Goal: Task Accomplishment & Management: Manage account settings

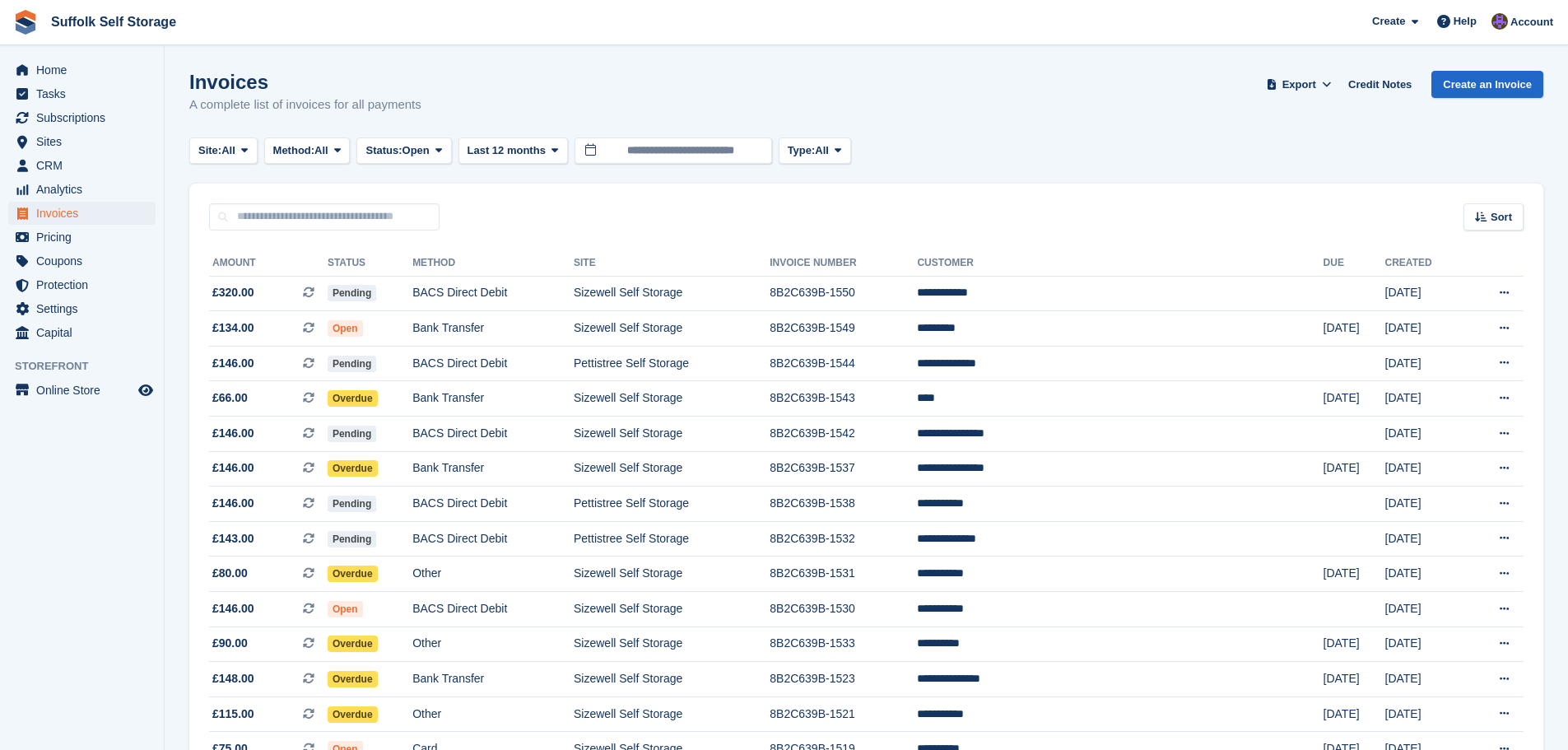
scroll to position [1360, 0]
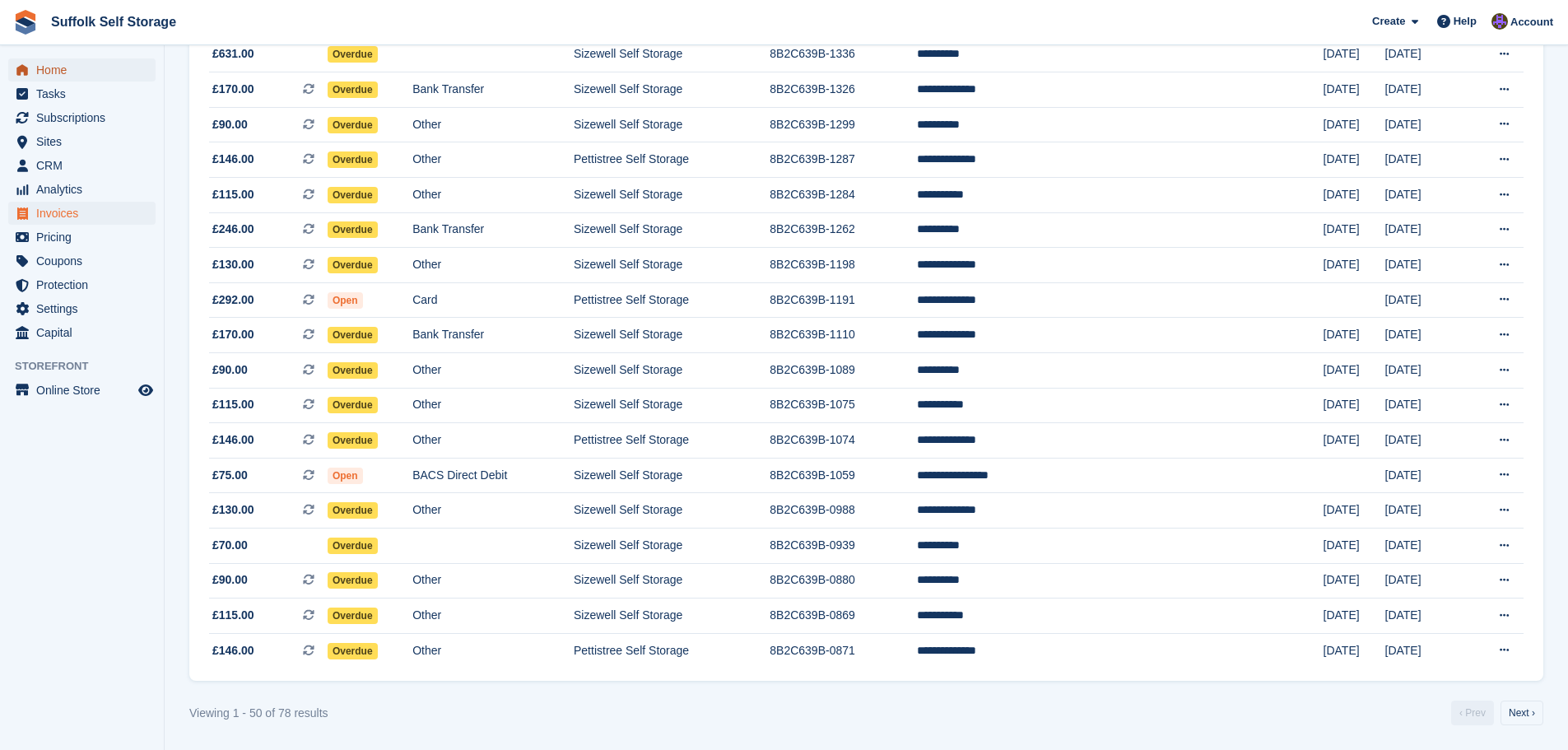
drag, startPoint x: 0, startPoint y: 0, endPoint x: 59, endPoint y: 67, distance: 89.3
click at [59, 67] on span "Home" at bounding box center [86, 70] width 99 height 23
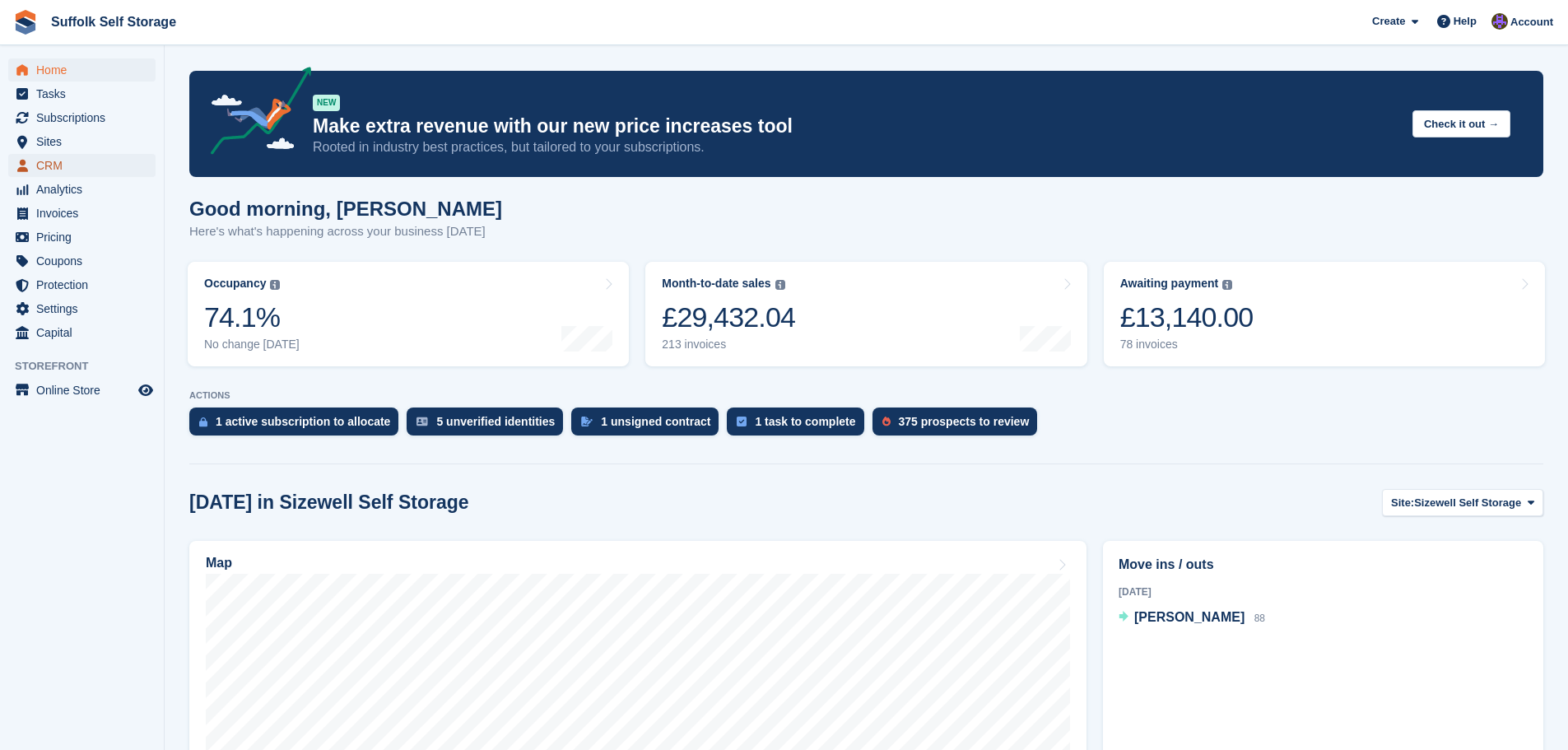
click at [50, 161] on span "CRM" at bounding box center [86, 165] width 99 height 23
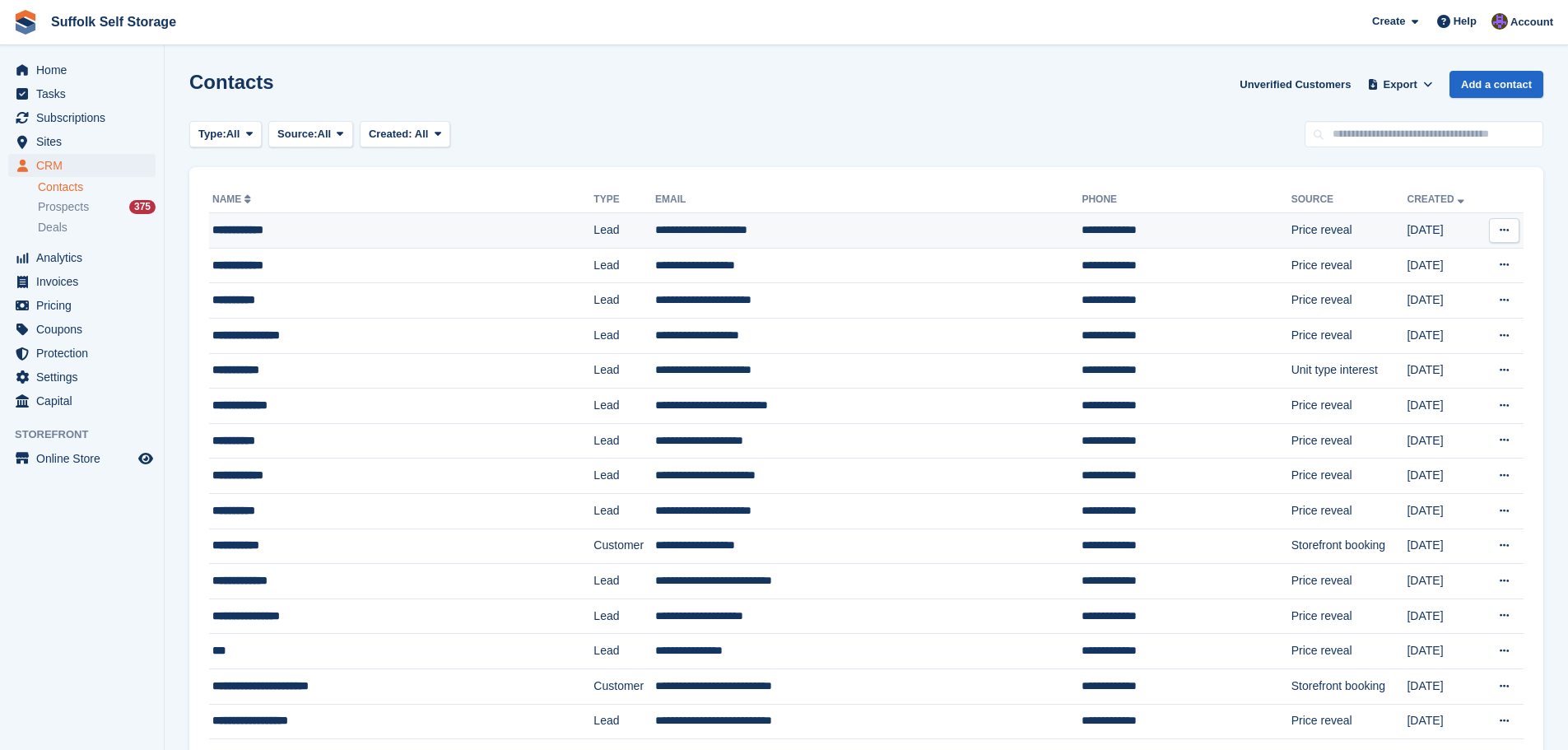
click at [706, 230] on td "**********" at bounding box center [868, 230] width 426 height 36
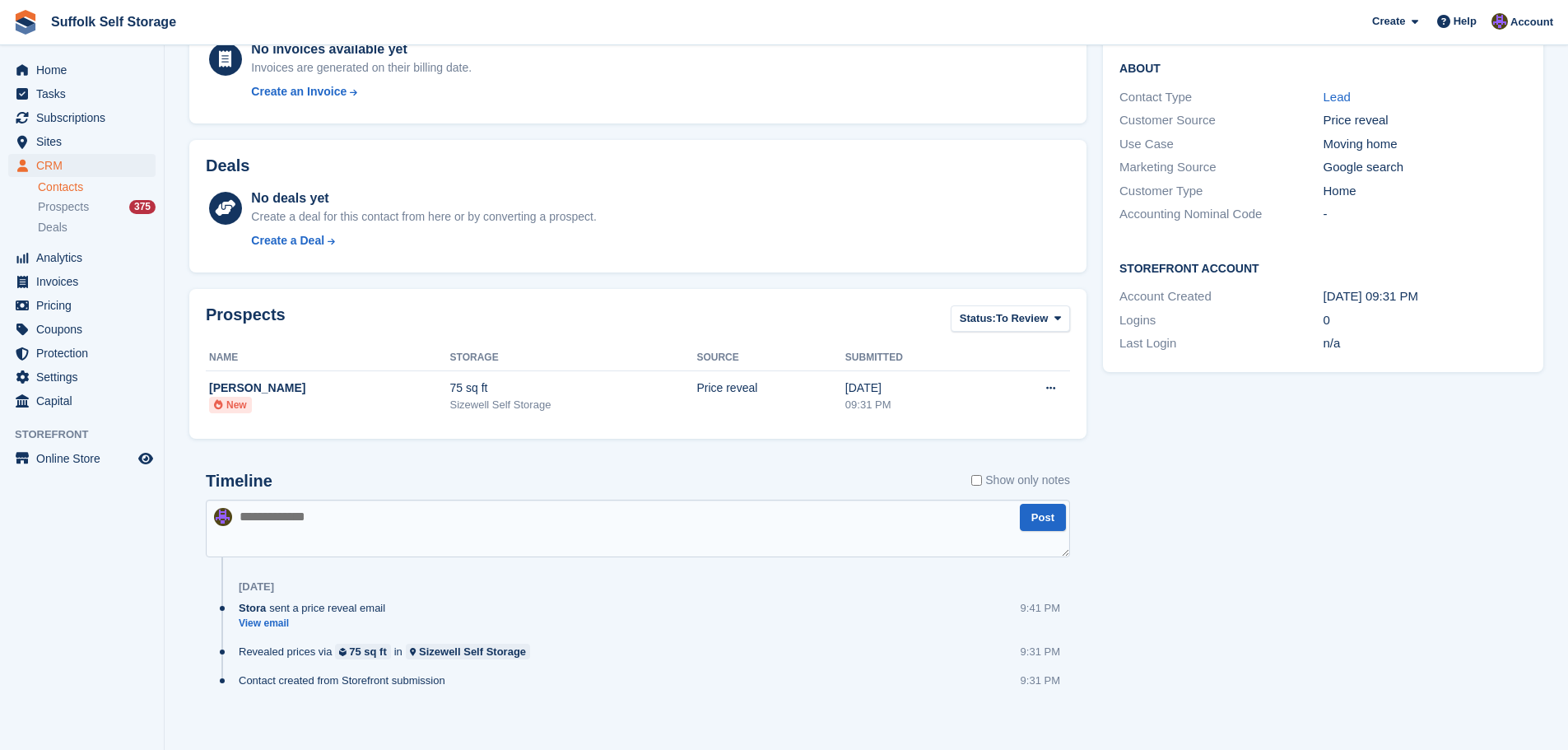
scroll to position [298, 0]
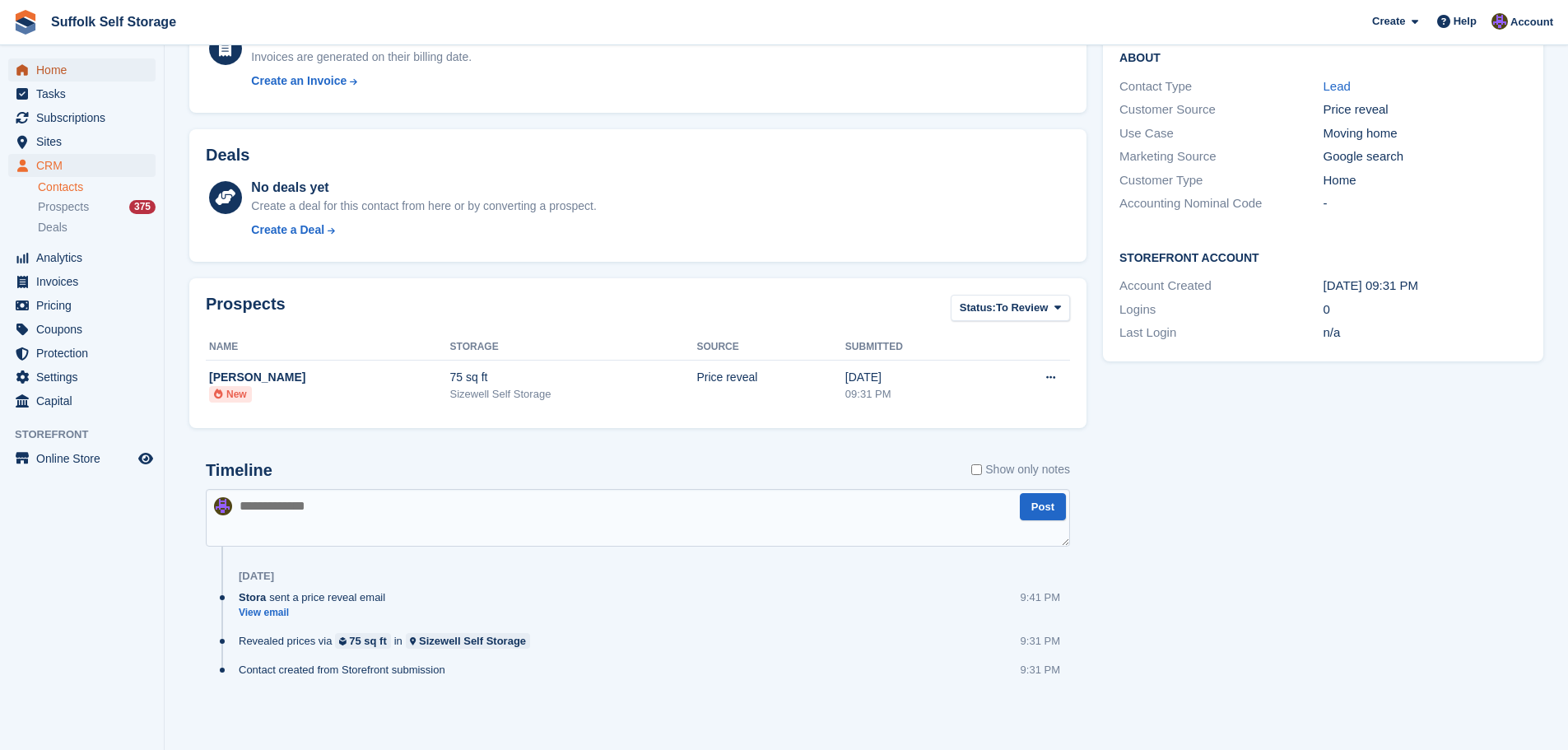
click at [47, 69] on span "Home" at bounding box center [86, 70] width 99 height 23
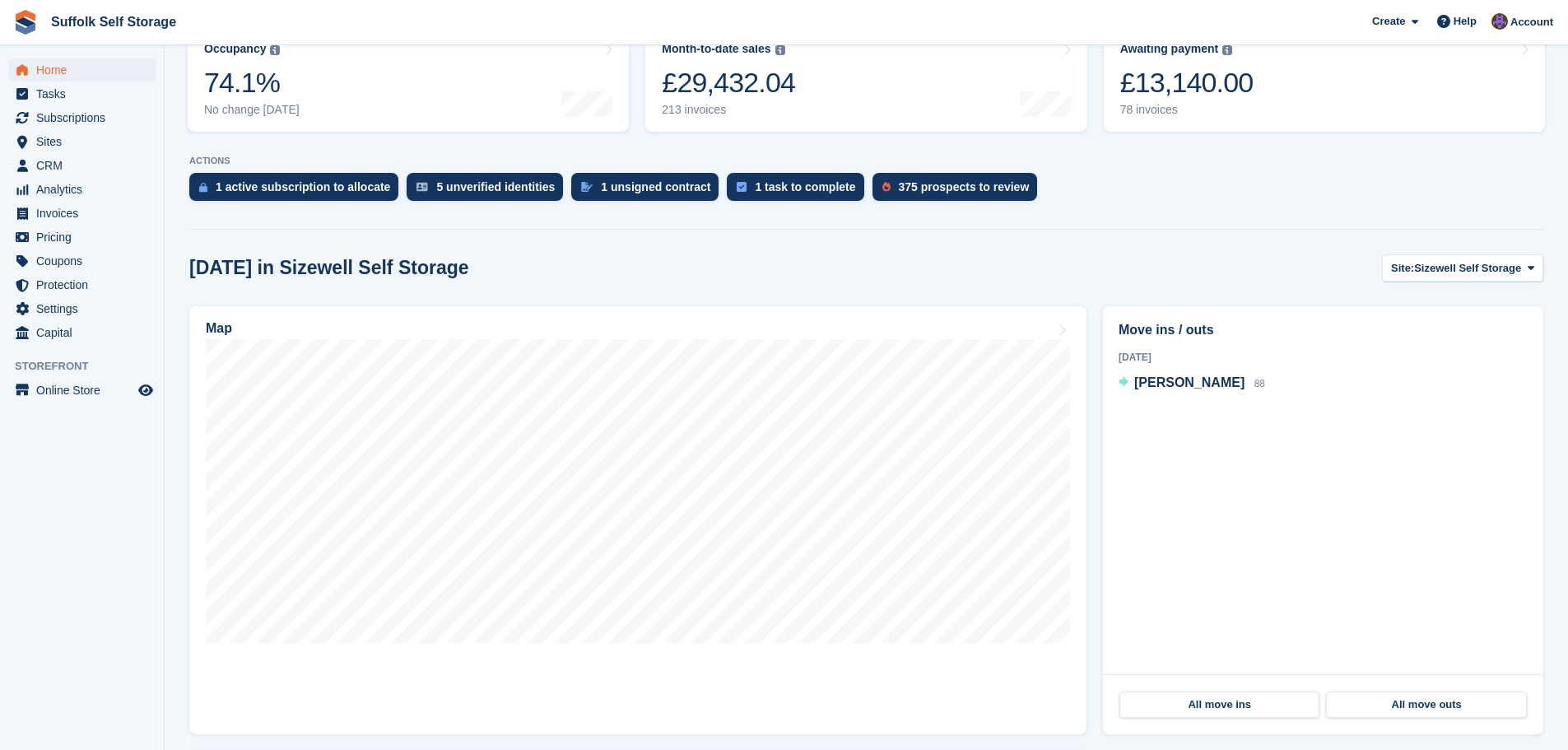
scroll to position [329, 0]
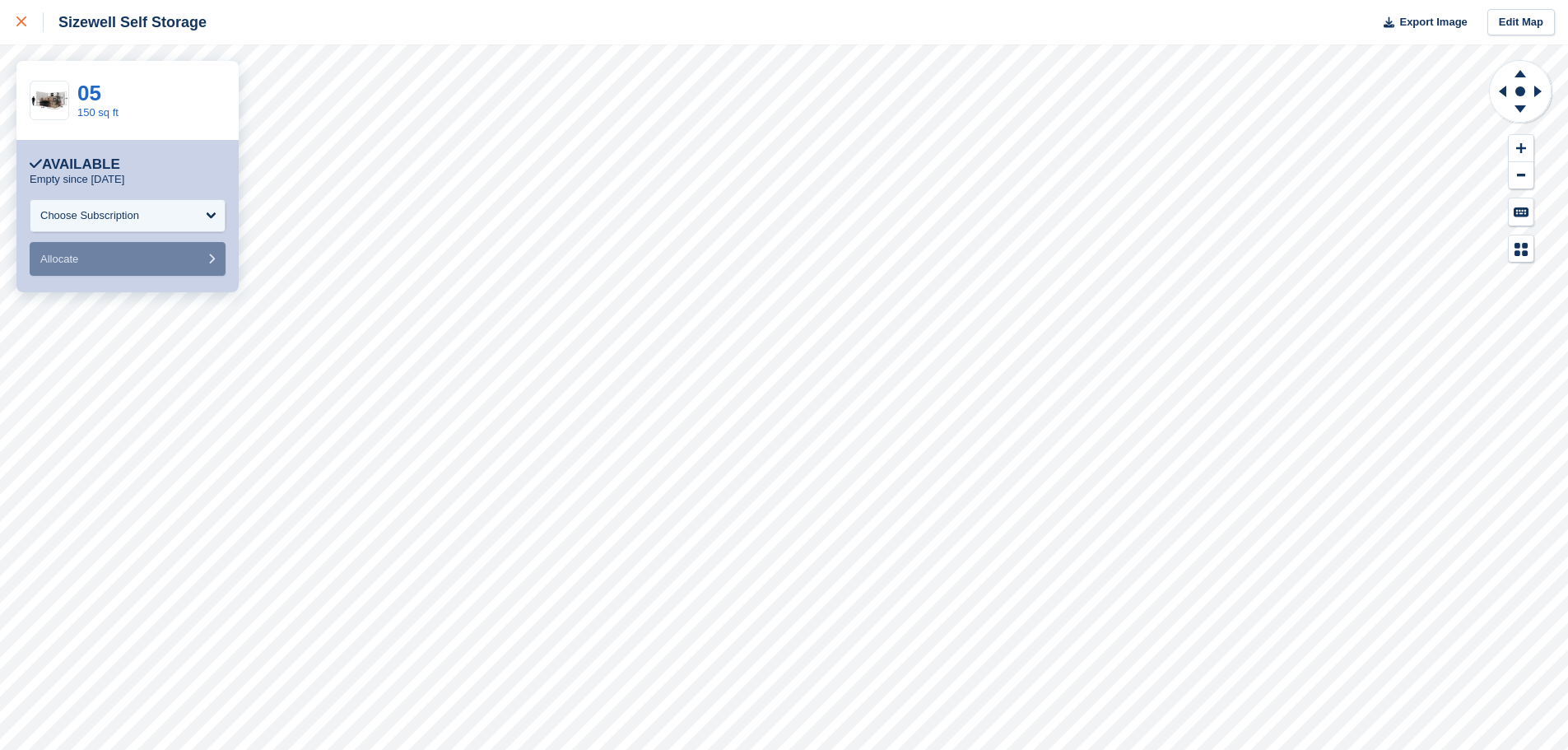
click at [17, 30] on div at bounding box center [30, 22] width 27 height 20
click at [21, 28] on div at bounding box center [30, 22] width 27 height 20
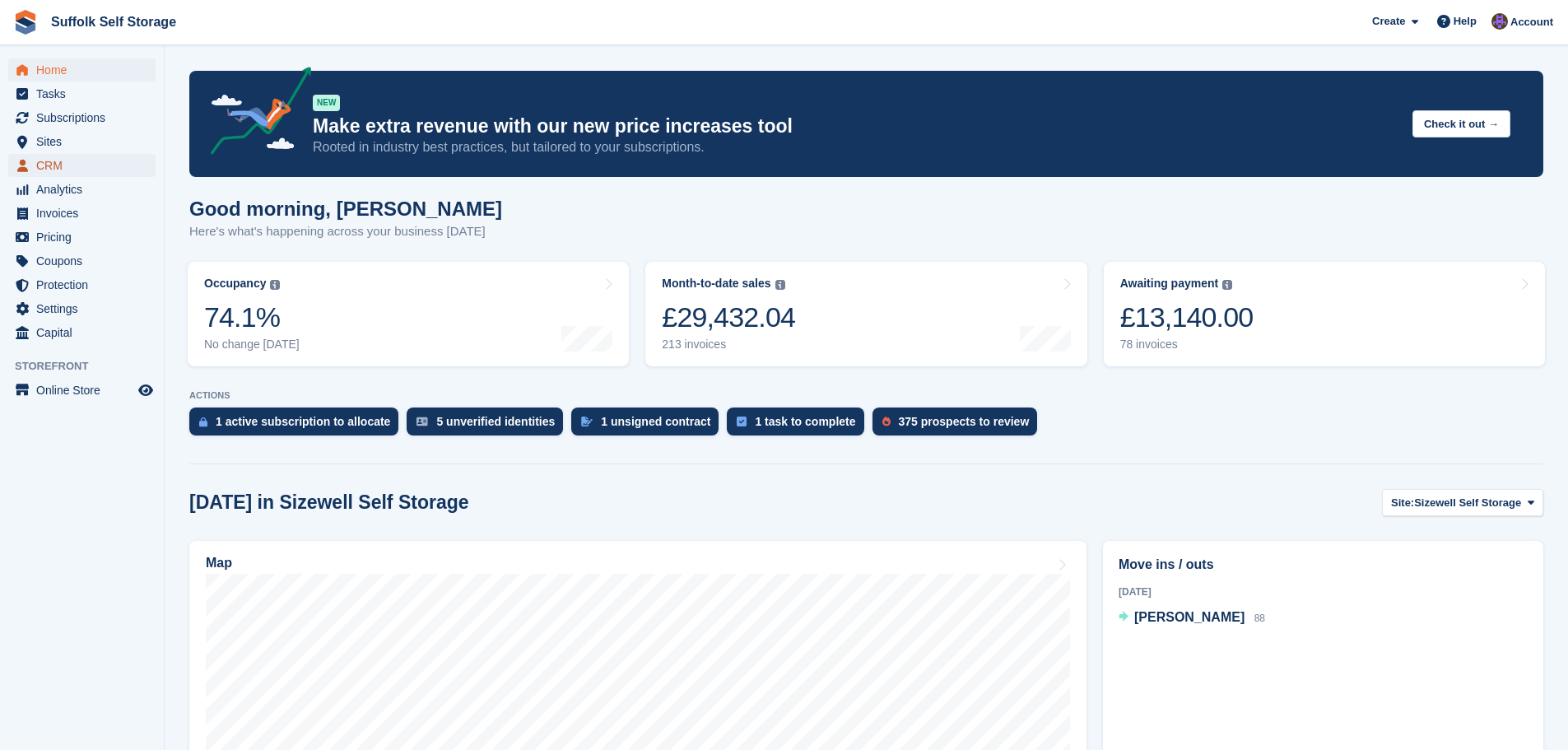
click at [54, 168] on span "CRM" at bounding box center [86, 165] width 99 height 23
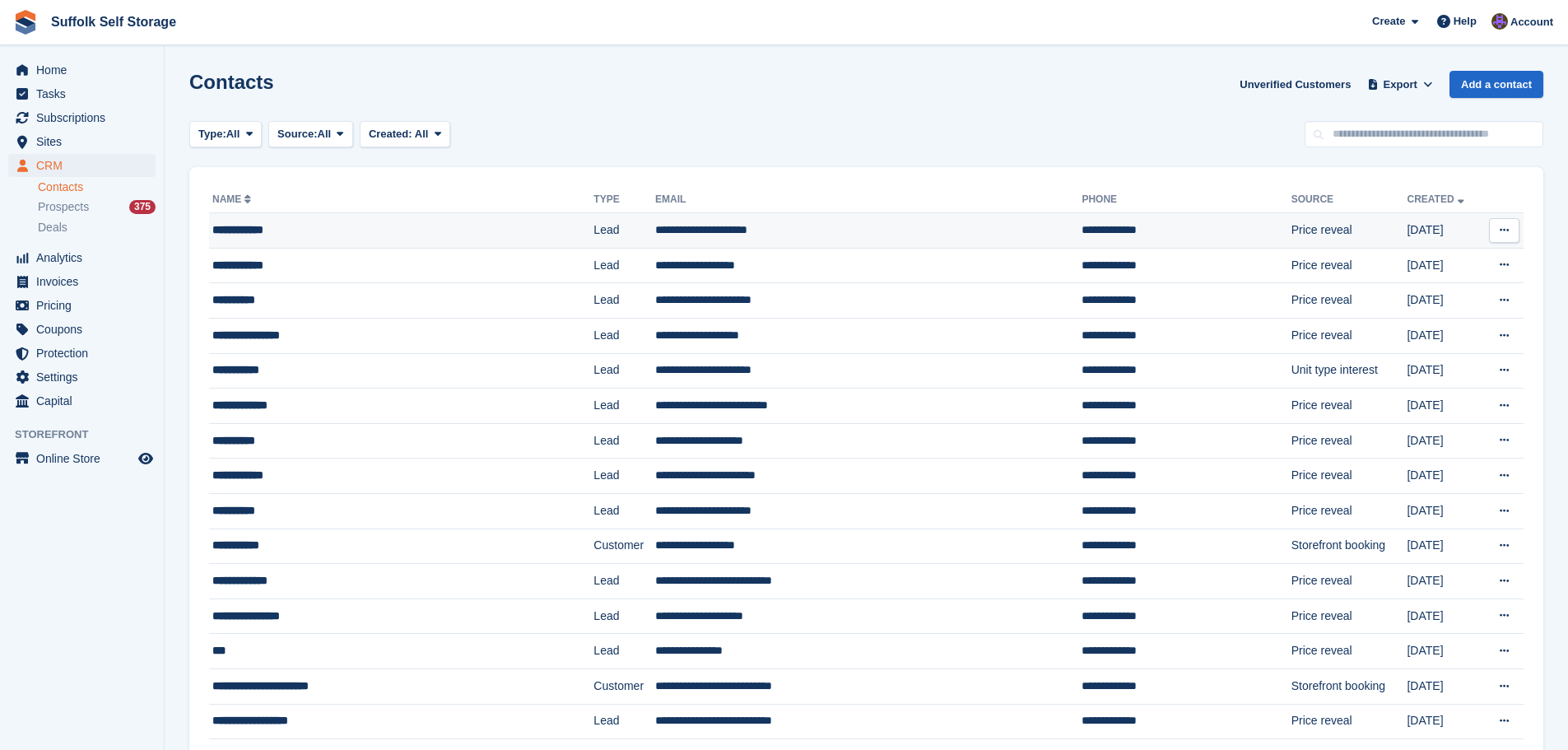
click at [393, 233] on div "**********" at bounding box center [367, 230] width 310 height 17
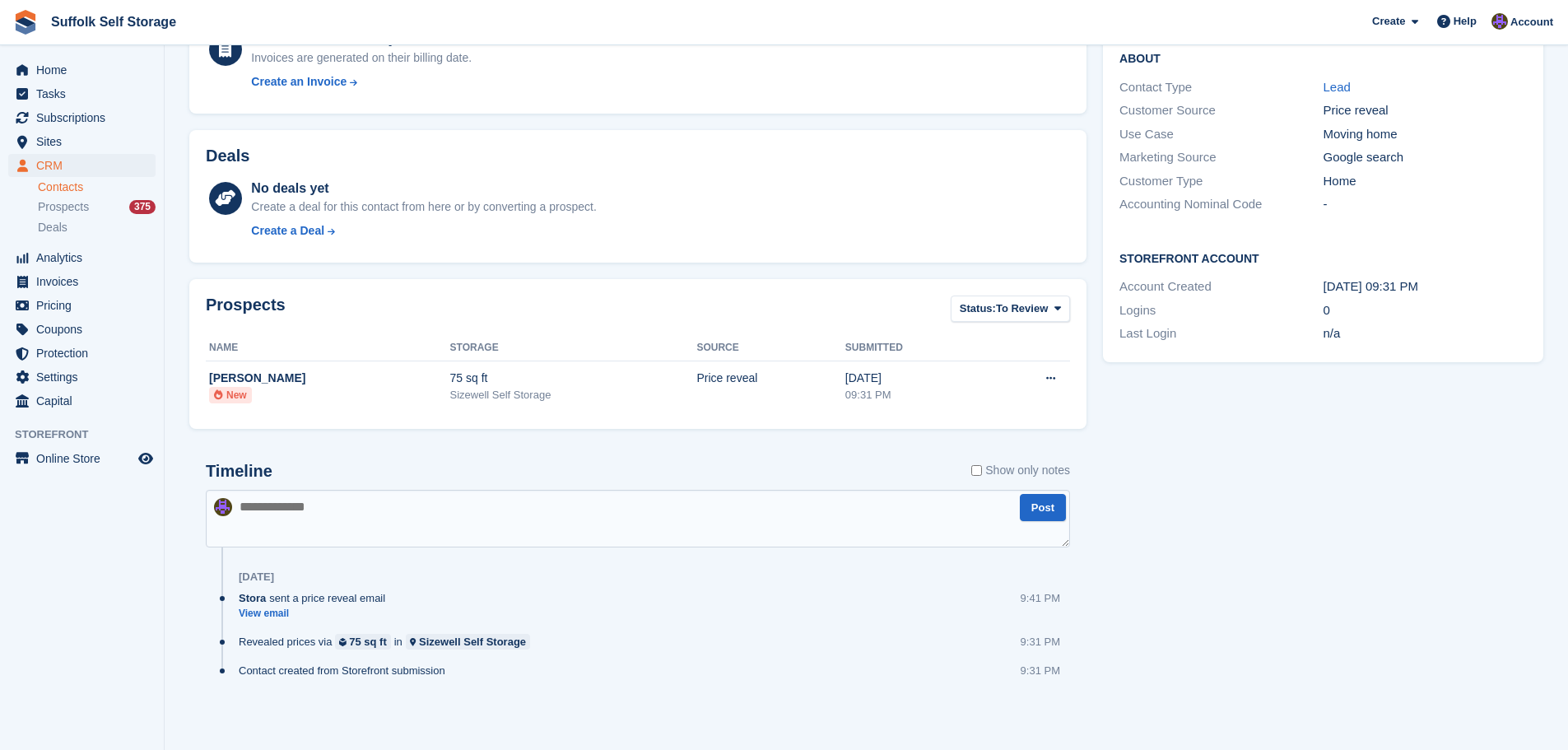
scroll to position [298, 0]
click at [560, 506] on textarea at bounding box center [638, 518] width 864 height 58
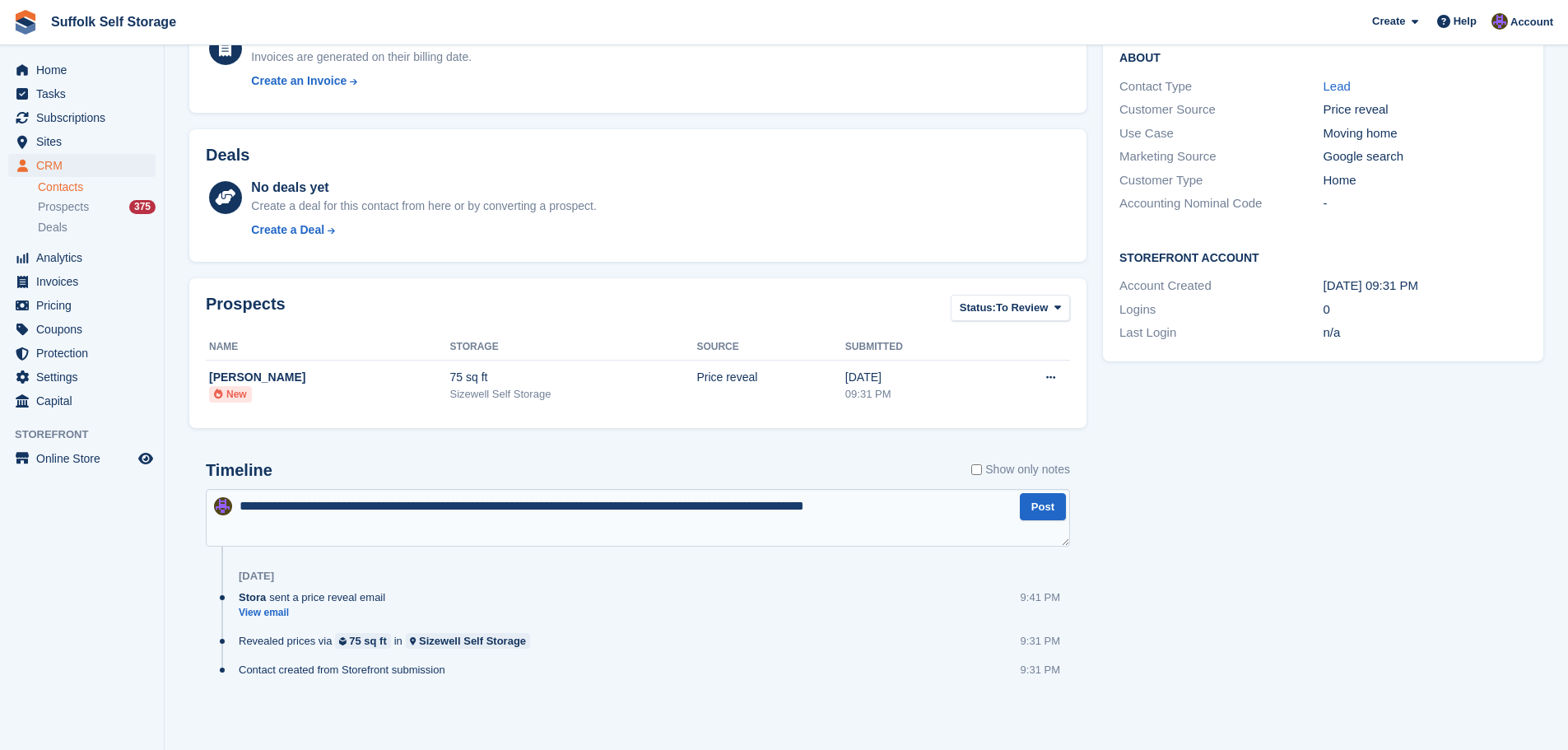
type textarea "**********"
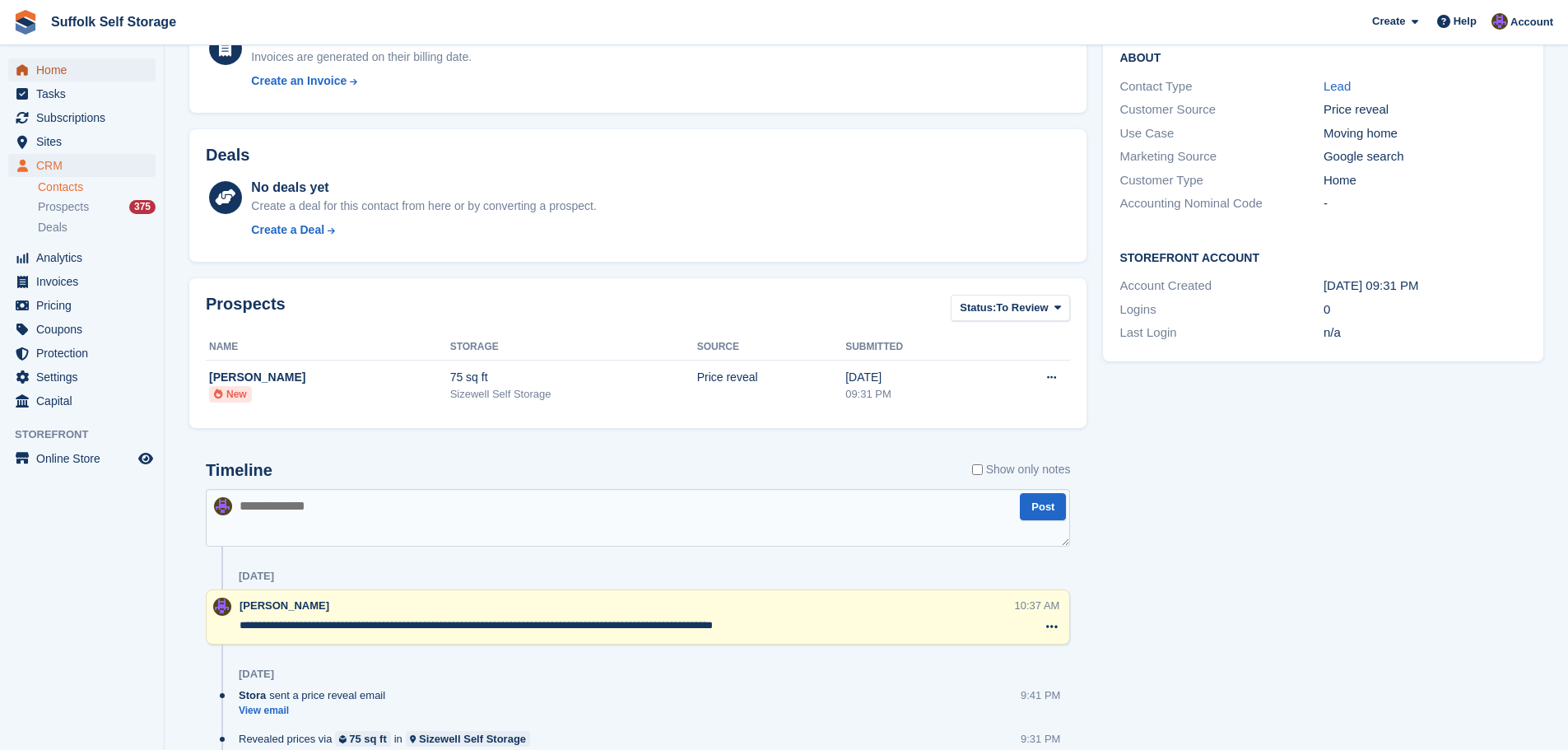
click at [49, 73] on span "Home" at bounding box center [86, 70] width 99 height 23
